Goal: Check status: Check status

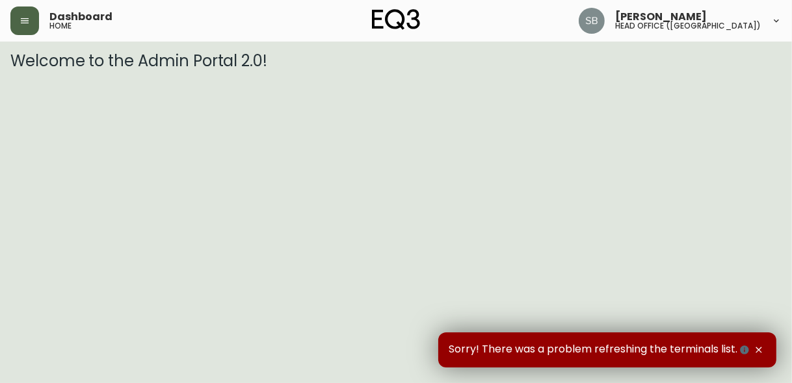
click at [25, 26] on button "button" at bounding box center [24, 20] width 29 height 29
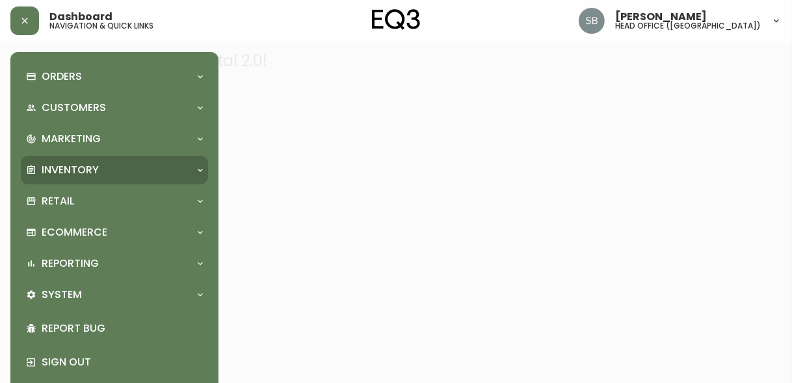
click at [200, 166] on icon at bounding box center [200, 170] width 10 height 10
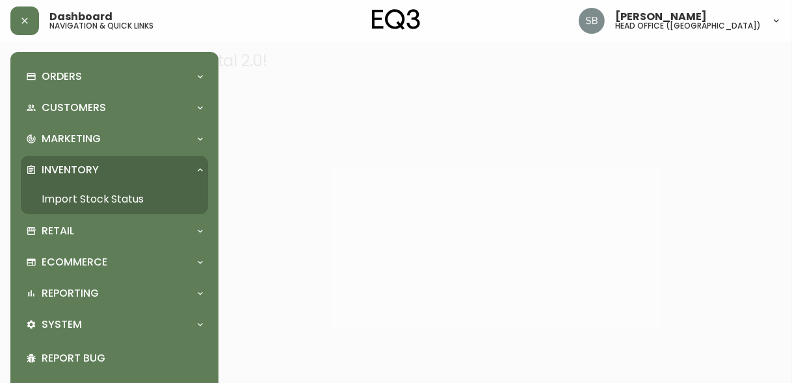
click at [113, 198] on link "Import Stock Status" at bounding box center [114, 200] width 187 height 30
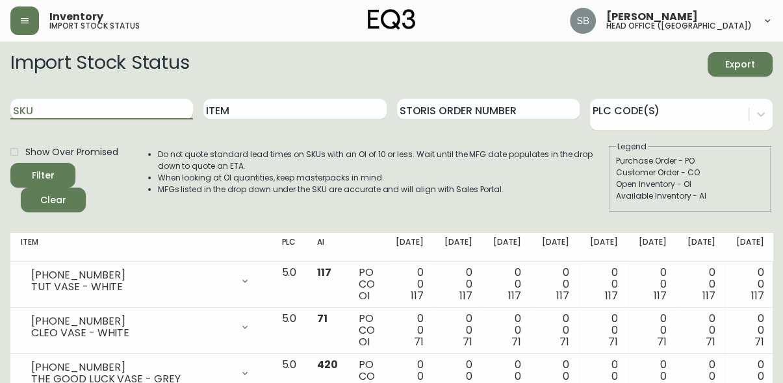
click at [60, 100] on input "SKU" at bounding box center [101, 109] width 183 height 21
type input "[PHONE_NUMBER]"
click at [10, 163] on button "Filter" at bounding box center [42, 175] width 65 height 25
